Goal: Information Seeking & Learning: Check status

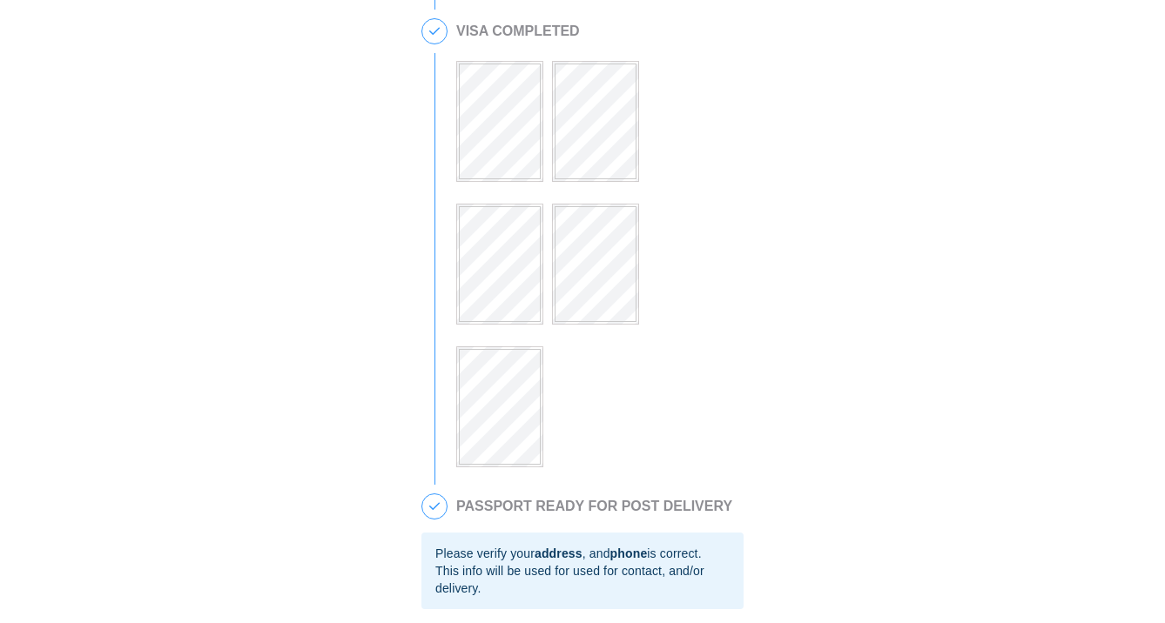
scroll to position [894, 0]
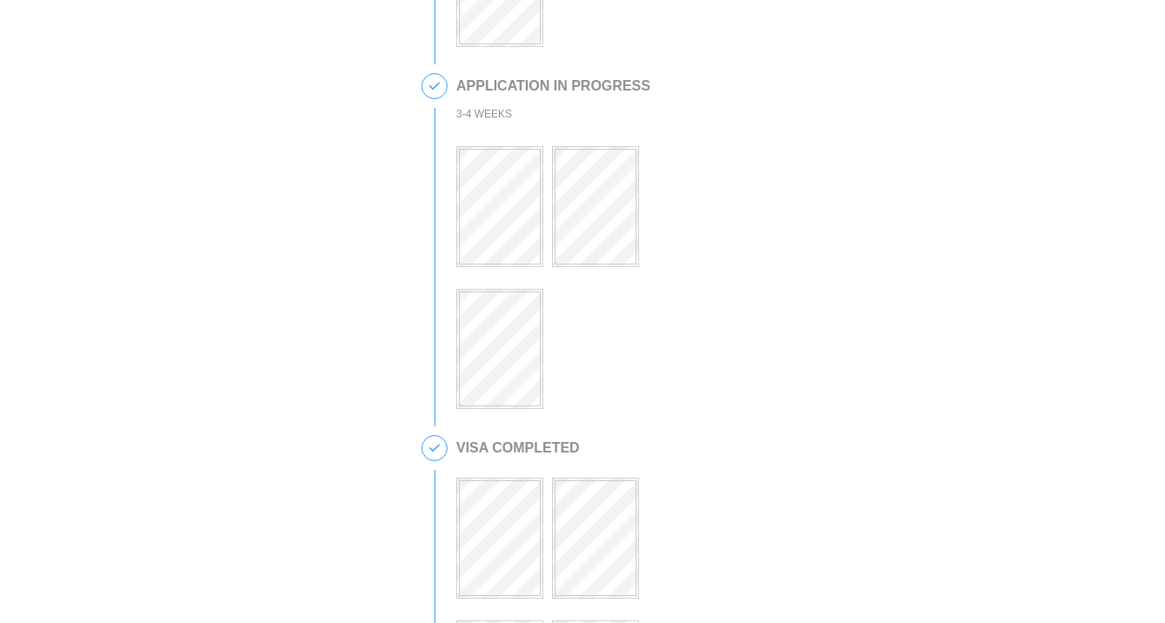
scroll to position [518, 0]
